Goal: Task Accomplishment & Management: Use online tool/utility

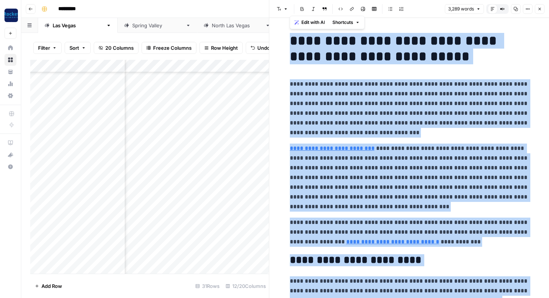
scroll to position [205, 333]
click at [541, 10] on icon "button" at bounding box center [539, 9] width 4 height 4
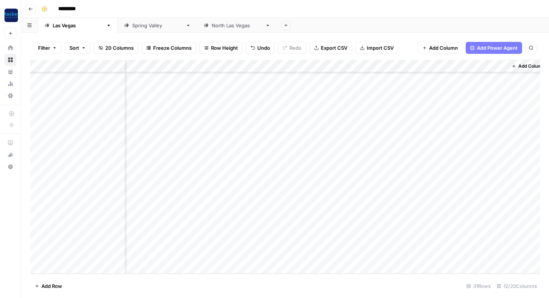
click at [365, 253] on div "Add Column" at bounding box center [285, 167] width 510 height 214
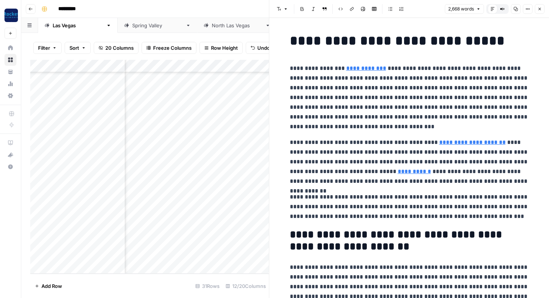
click at [338, 117] on p "**********" at bounding box center [409, 97] width 239 height 68
copy div "**********"
click at [541, 9] on span "Close" at bounding box center [541, 9] width 0 height 0
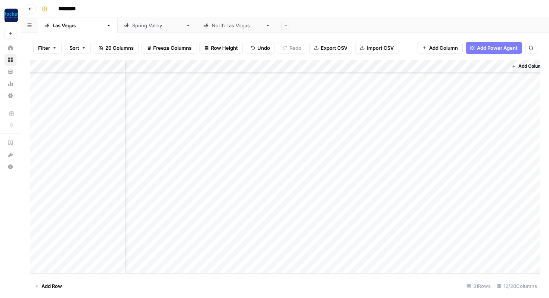
click at [49, 282] on button "Add Row" at bounding box center [48, 286] width 36 height 12
click at [71, 254] on div "Add Column" at bounding box center [285, 167] width 510 height 214
type textarea "**********"
click at [173, 257] on div "Add Column" at bounding box center [285, 167] width 510 height 214
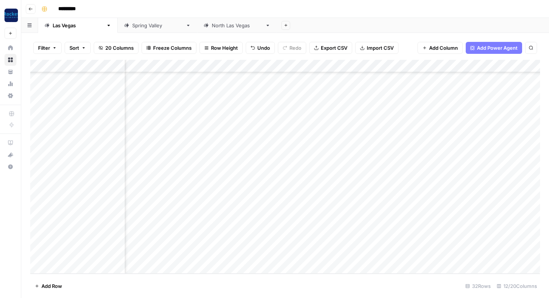
scroll to position [217, 0]
click at [208, 251] on div "Add Column" at bounding box center [285, 167] width 510 height 214
click at [211, 255] on button "In Review" at bounding box center [202, 253] width 28 height 9
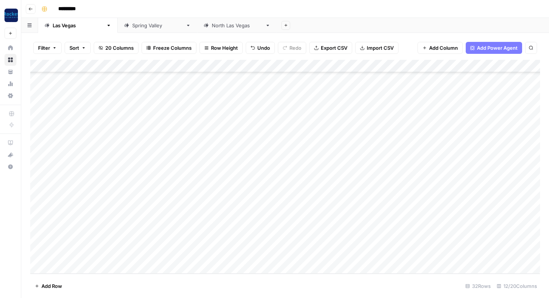
click at [273, 254] on div "Add Column" at bounding box center [285, 167] width 510 height 214
click at [267, 269] on button "Practice Area Page" at bounding box center [270, 268] width 50 height 9
click at [332, 253] on div "Add Column" at bounding box center [285, 167] width 510 height 214
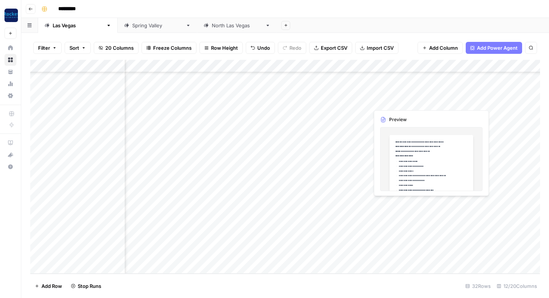
scroll to position [217, 91]
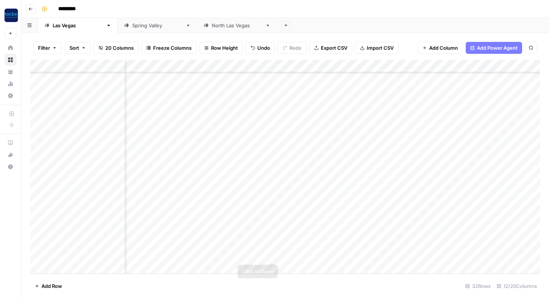
click at [269, 254] on div "Add Column" at bounding box center [285, 167] width 510 height 214
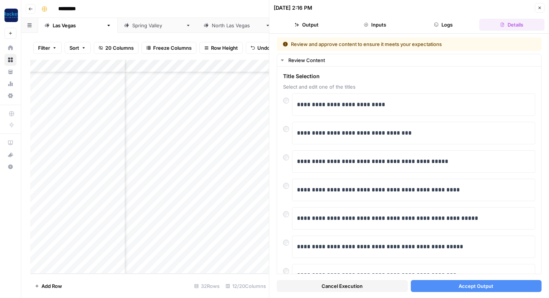
click at [437, 287] on button "Accept Output" at bounding box center [476, 286] width 131 height 12
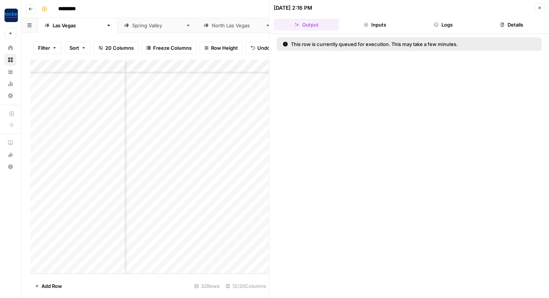
click at [539, 7] on icon "button" at bounding box center [540, 8] width 3 height 3
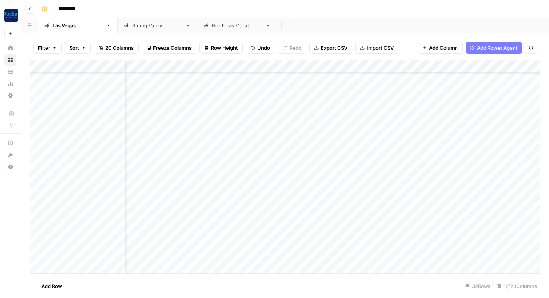
scroll to position [217, 65]
click at [295, 254] on div "Add Column" at bounding box center [285, 167] width 510 height 214
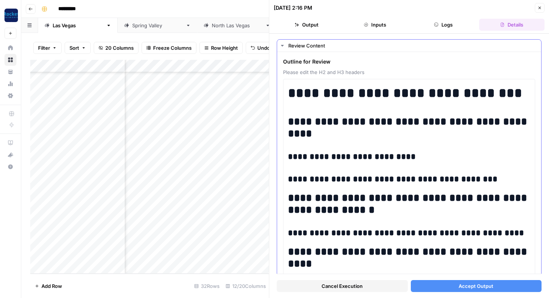
scroll to position [15, 0]
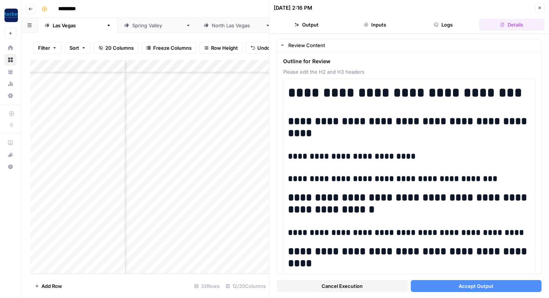
click at [449, 286] on button "Accept Output" at bounding box center [476, 286] width 131 height 12
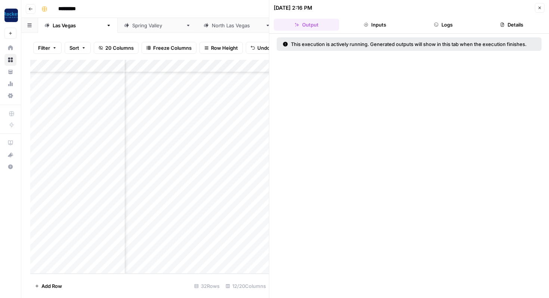
click at [541, 8] on icon "button" at bounding box center [539, 8] width 4 height 4
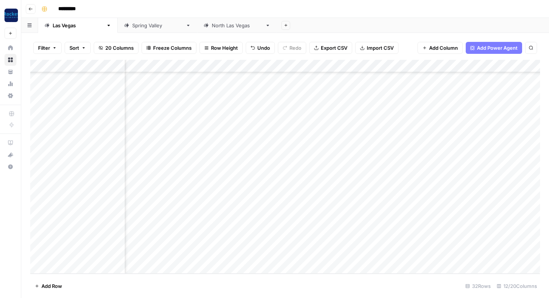
scroll to position [217, 288]
click at [316, 253] on div "Add Column" at bounding box center [285, 167] width 510 height 214
click at [358, 215] on div "Add Column" at bounding box center [285, 167] width 510 height 214
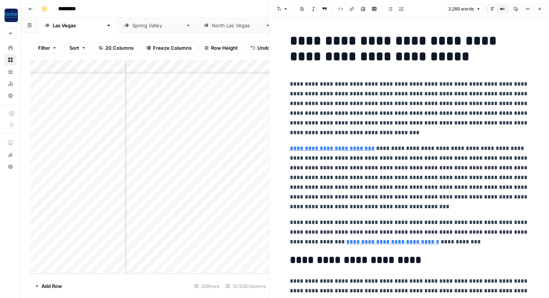
click at [368, 203] on p "**********" at bounding box center [409, 177] width 239 height 68
copy div "**********"
click at [368, 203] on p "**********" at bounding box center [409, 177] width 239 height 68
click at [543, 9] on button "Close" at bounding box center [540, 9] width 10 height 10
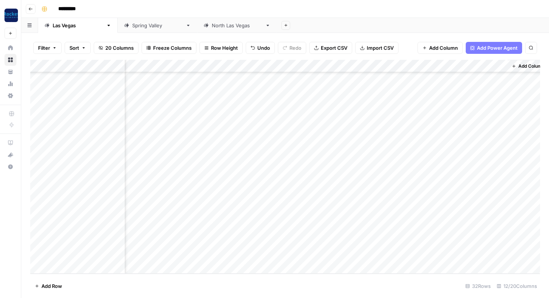
scroll to position [217, 342]
